Goal: Task Accomplishment & Management: Use online tool/utility

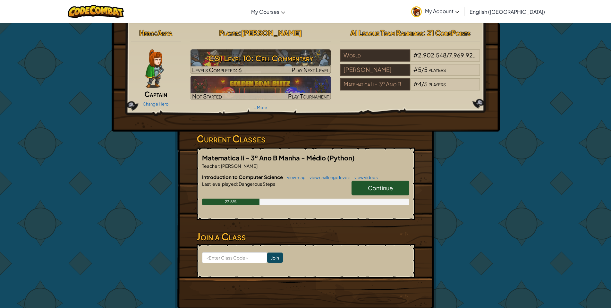
click at [359, 187] on link "Continue" at bounding box center [380, 187] width 58 height 15
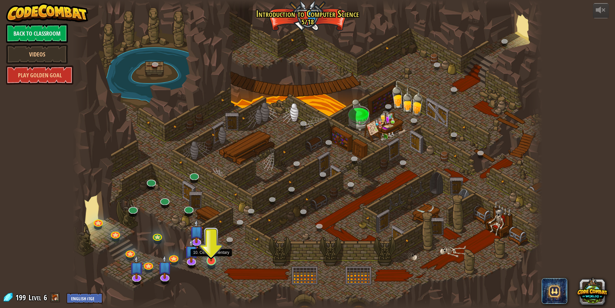
click at [212, 255] on img at bounding box center [211, 246] width 13 height 29
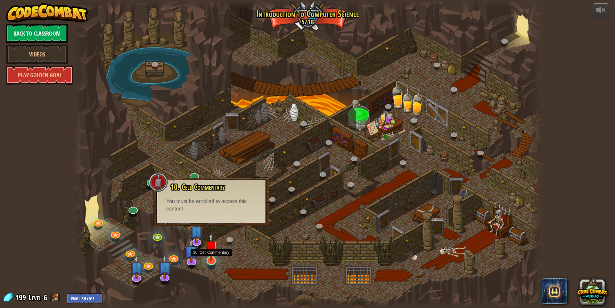
click at [213, 251] on img at bounding box center [211, 246] width 13 height 29
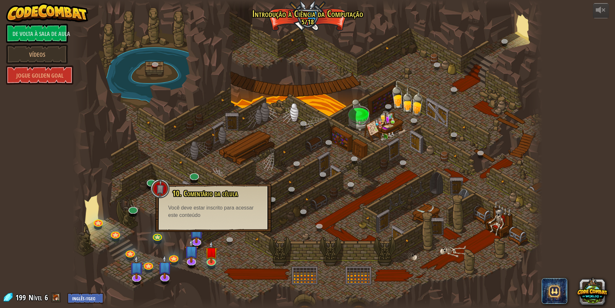
click at [59, 299] on span at bounding box center [56, 297] width 10 height 10
click at [38, 29] on link "De volta à sala de aula" at bounding box center [37, 33] width 62 height 19
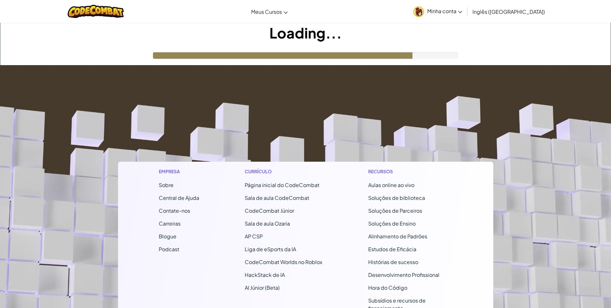
click at [462, 11] on icon at bounding box center [460, 12] width 4 height 2
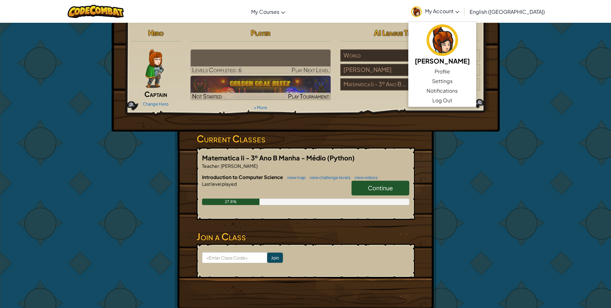
click at [541, 138] on div "Hero Captain Change Hero Player Levels Completed: 6 Play Next Level Not Started…" at bounding box center [305, 167] width 611 height 291
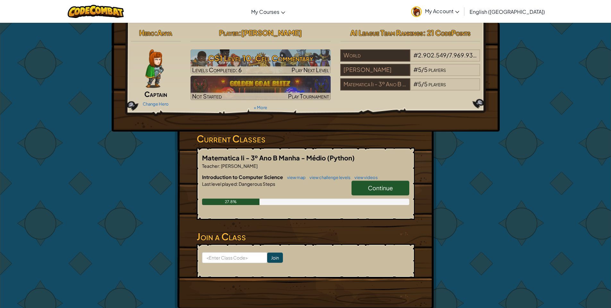
click at [385, 185] on span "Continue" at bounding box center [380, 187] width 25 height 7
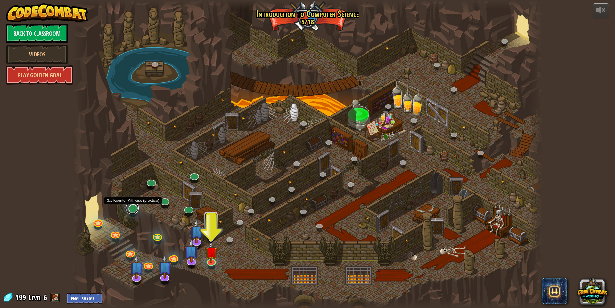
click at [134, 208] on link at bounding box center [132, 207] width 13 height 13
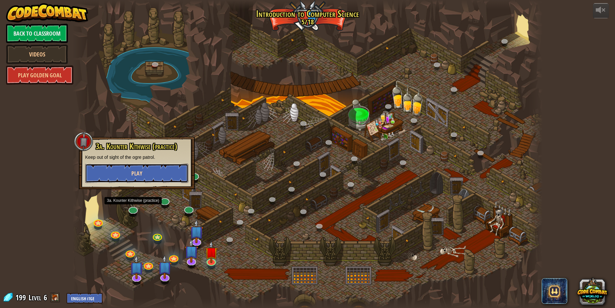
click at [126, 178] on button "Play" at bounding box center [136, 172] width 103 height 19
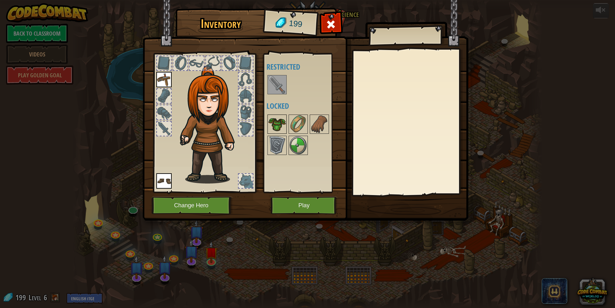
drag, startPoint x: 274, startPoint y: 123, endPoint x: 305, endPoint y: 120, distance: 31.0
click at [275, 123] on img at bounding box center [277, 124] width 18 height 18
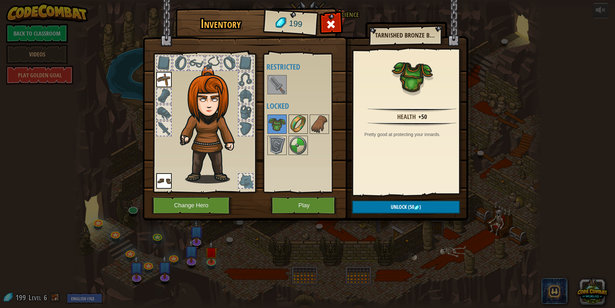
click at [296, 125] on img at bounding box center [298, 124] width 18 height 18
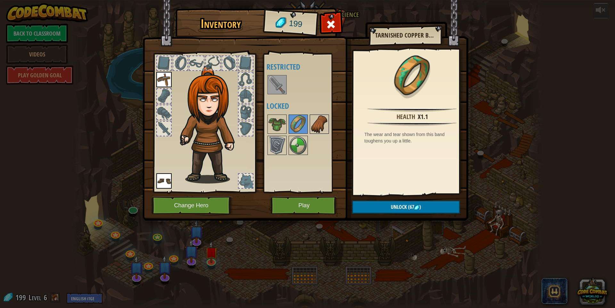
click at [319, 123] on img at bounding box center [320, 124] width 18 height 18
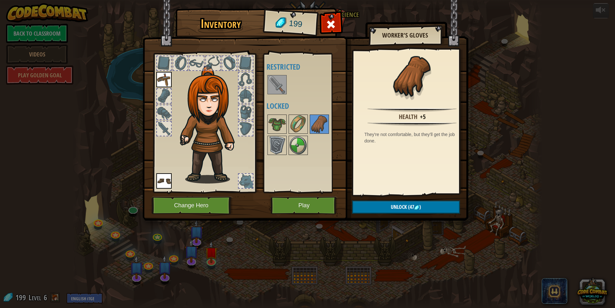
click at [268, 80] on div at bounding box center [277, 84] width 19 height 19
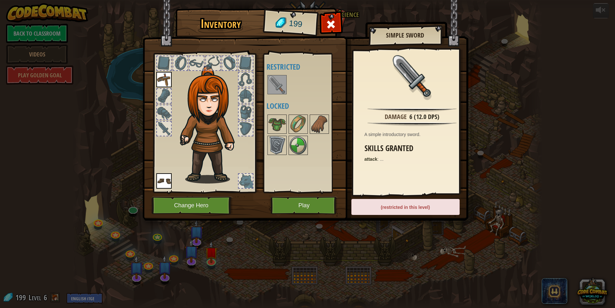
click at [277, 81] on img at bounding box center [277, 85] width 18 height 18
click at [292, 205] on button "Play" at bounding box center [304, 205] width 67 height 18
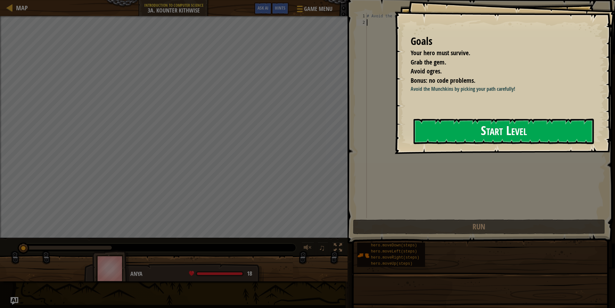
click at [461, 131] on button "Start Level" at bounding box center [504, 131] width 180 height 25
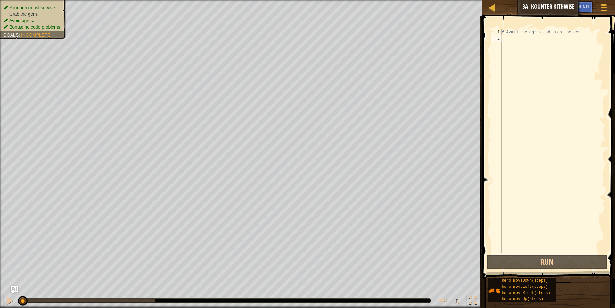
type textarea "h"
